Goal: Task Accomplishment & Management: Use online tool/utility

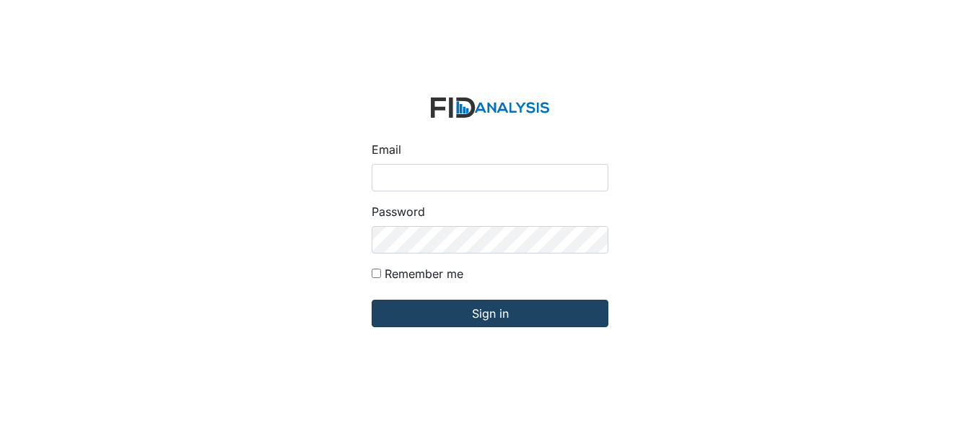
type input "[EMAIL_ADDRESS][DOMAIN_NAME]"
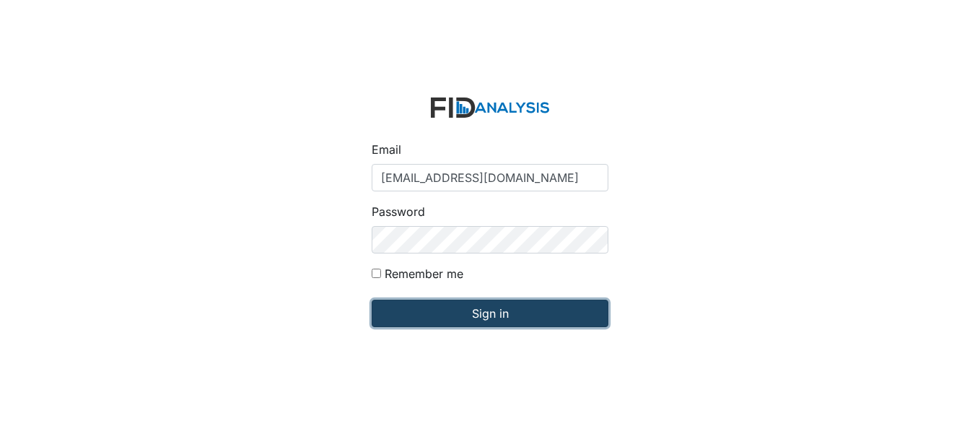
click at [414, 317] on input "Sign in" at bounding box center [490, 313] width 237 height 27
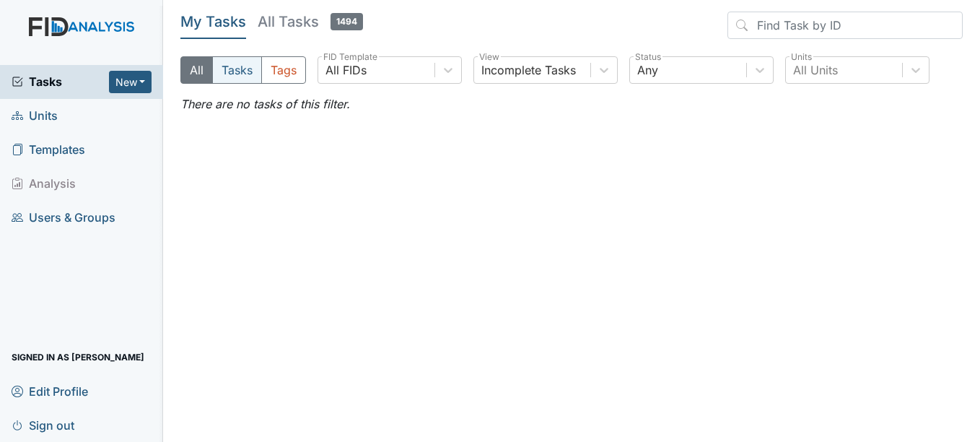
click at [244, 61] on button "Tasks" at bounding box center [237, 69] width 50 height 27
click at [190, 64] on button "All" at bounding box center [197, 69] width 32 height 27
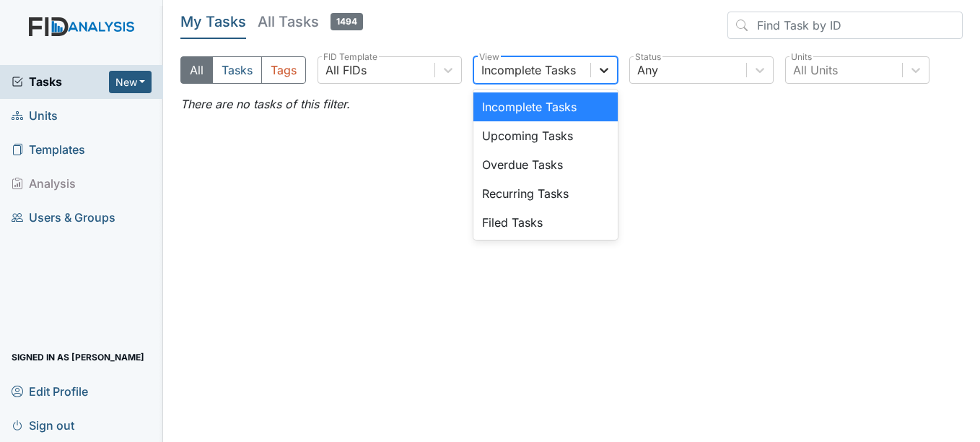
click at [614, 76] on div at bounding box center [604, 70] width 26 height 26
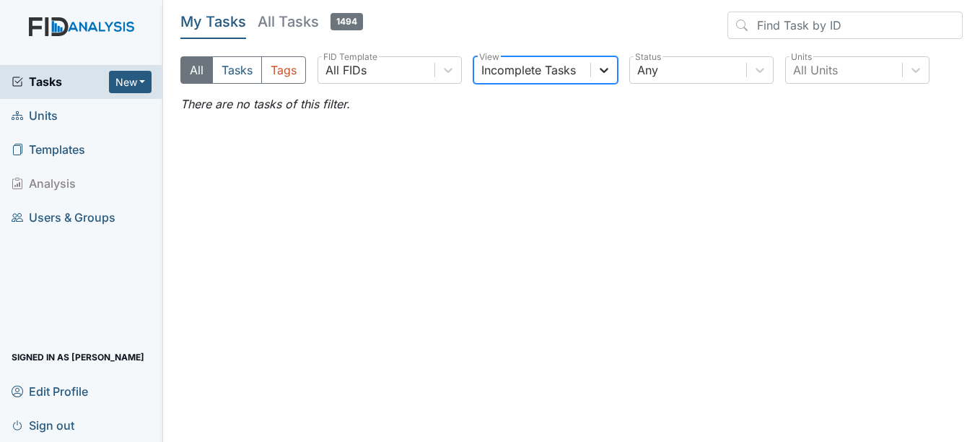
click at [614, 76] on div at bounding box center [604, 70] width 26 height 26
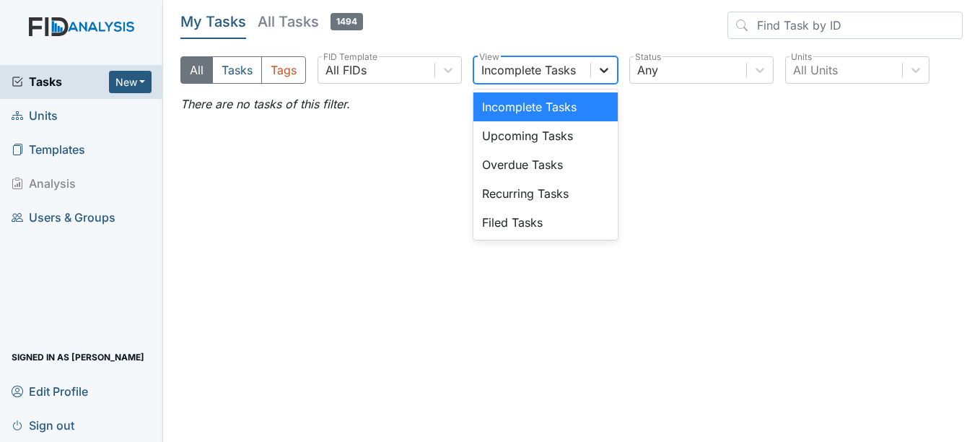
click at [614, 76] on div at bounding box center [604, 70] width 26 height 26
click at [581, 167] on div "Overdue Tasks" at bounding box center [546, 164] width 144 height 29
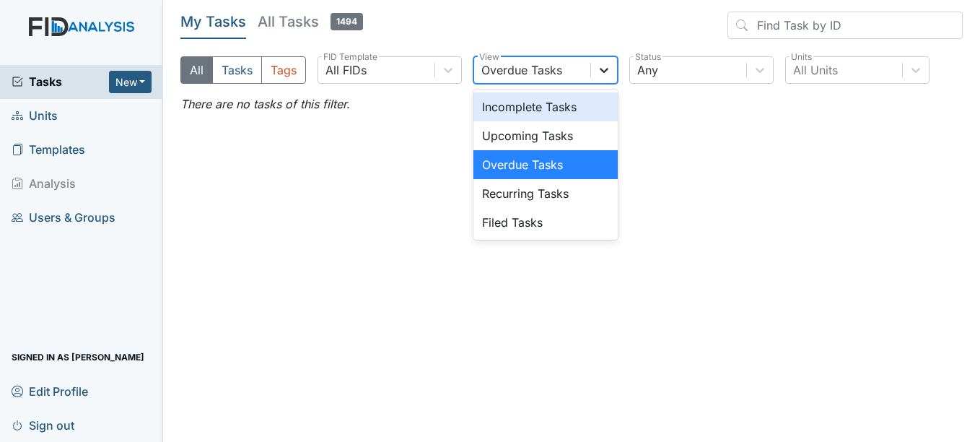
click at [598, 72] on icon at bounding box center [604, 70] width 14 height 14
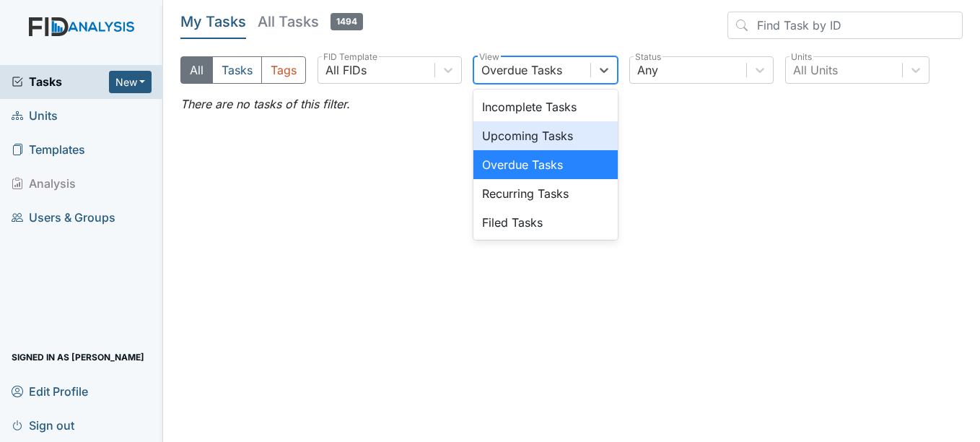
click at [570, 135] on div "Upcoming Tasks" at bounding box center [546, 135] width 144 height 29
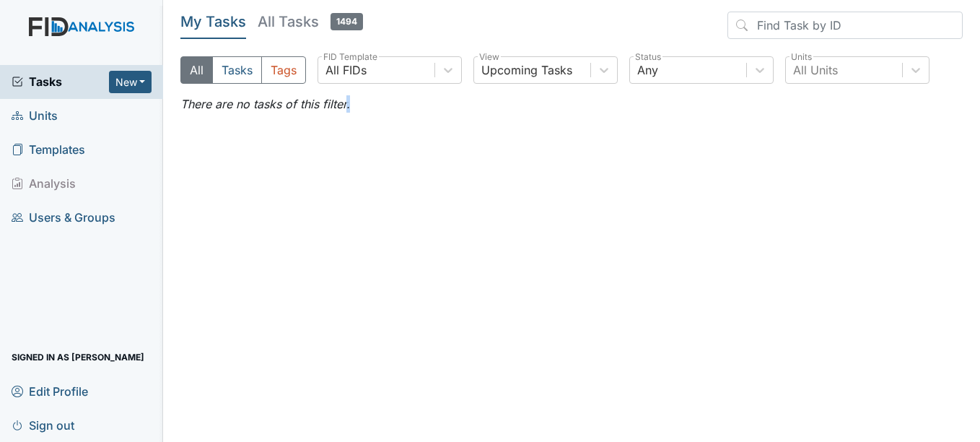
click at [570, 135] on main "My Tasks All Tasks 1494 All Tasks Tags All FIDs FID Template Upcoming Tasks Vie…" at bounding box center [571, 221] width 817 height 442
drag, startPoint x: 570, startPoint y: 135, endPoint x: 510, endPoint y: 180, distance: 74.2
click at [510, 180] on main "My Tasks All Tasks 1494 All Tasks Tags All FIDs FID Template Upcoming Tasks Vie…" at bounding box center [571, 221] width 817 height 442
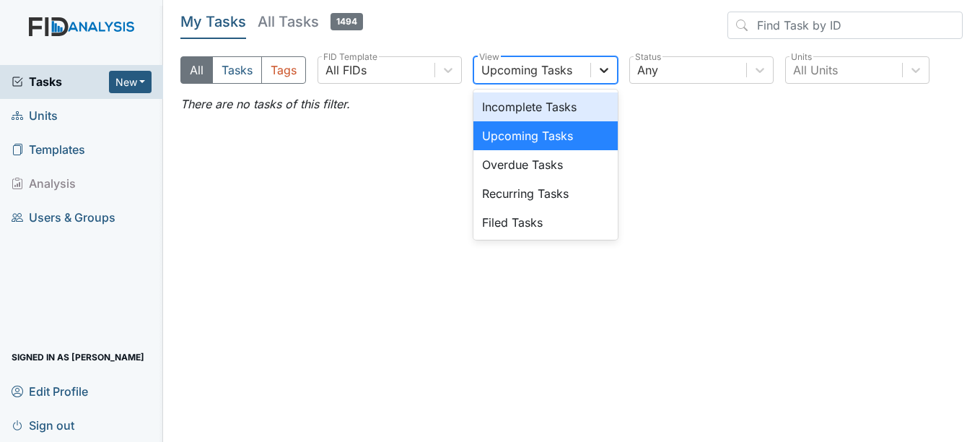
click at [602, 69] on icon at bounding box center [605, 70] width 9 height 5
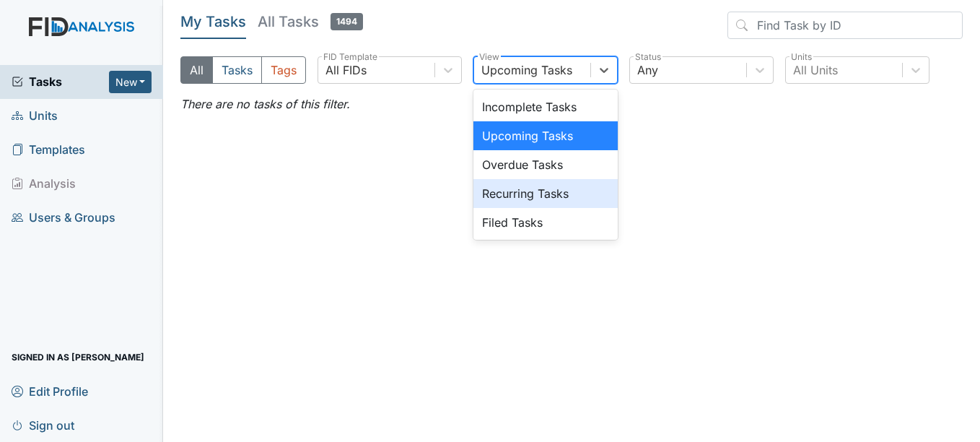
click at [583, 181] on div "Recurring Tasks" at bounding box center [546, 193] width 144 height 29
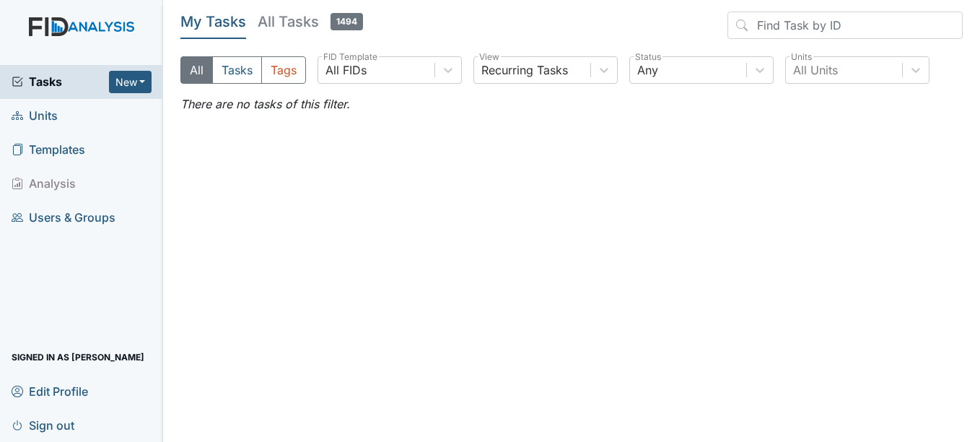
click at [453, 189] on main "My Tasks All Tasks 1494 All Tasks Tags All FIDs FID Template Recurring Tasks Vi…" at bounding box center [571, 221] width 817 height 442
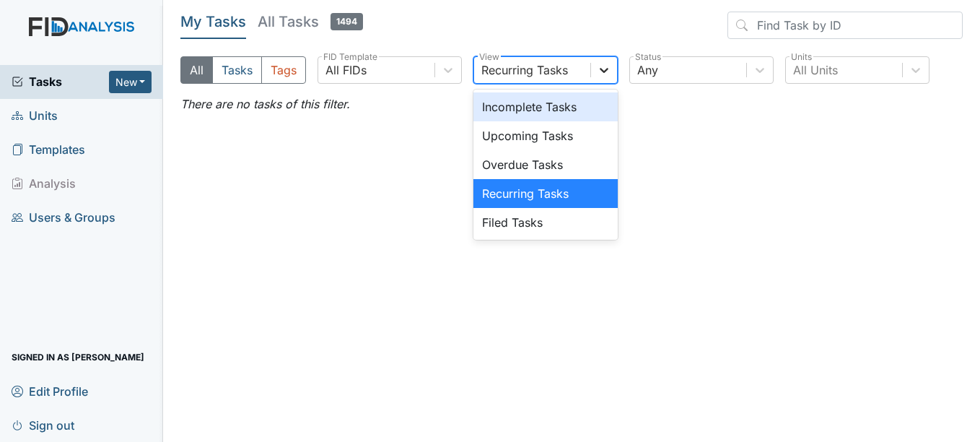
click at [596, 77] on div at bounding box center [604, 70] width 26 height 26
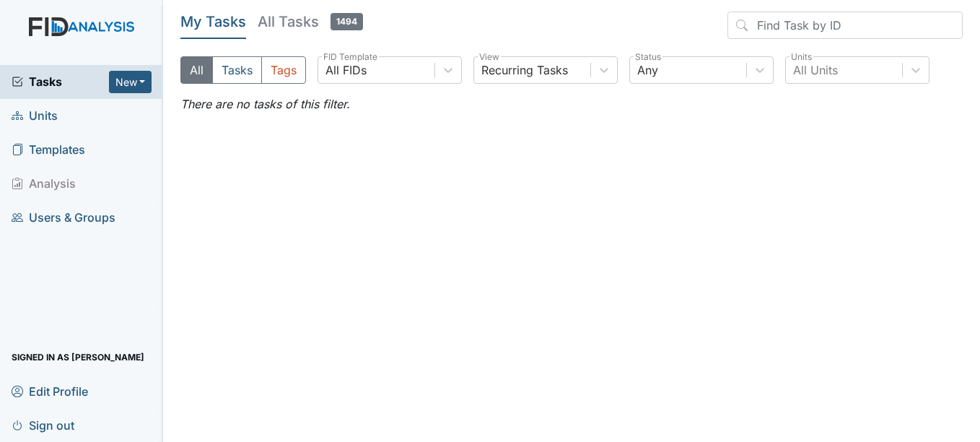
click at [249, 211] on main "My Tasks All Tasks 1494 All Tasks Tags All FIDs FID Template Recurring Tasks Vi…" at bounding box center [571, 221] width 817 height 442
click at [51, 84] on span "Tasks" at bounding box center [60, 81] width 97 height 17
click at [241, 66] on button "Tasks" at bounding box center [237, 69] width 50 height 27
click at [202, 71] on button "All" at bounding box center [197, 69] width 32 height 27
click at [289, 25] on h5 "All Tasks 1494" at bounding box center [310, 22] width 105 height 20
